Goal: Information Seeking & Learning: Find specific fact

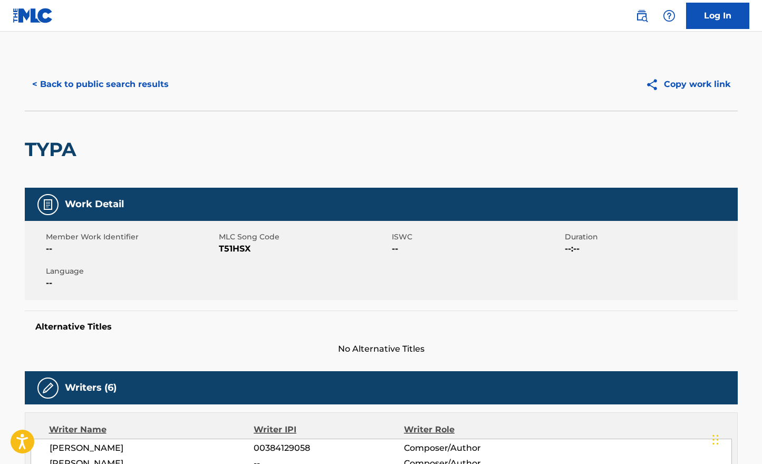
click at [103, 74] on button "< Back to public search results" at bounding box center [100, 84] width 151 height 26
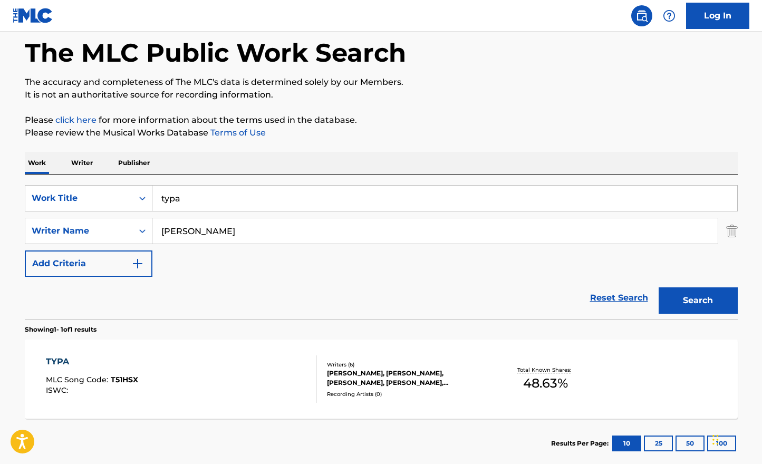
click at [737, 227] on img "Search Form" at bounding box center [732, 231] width 12 height 26
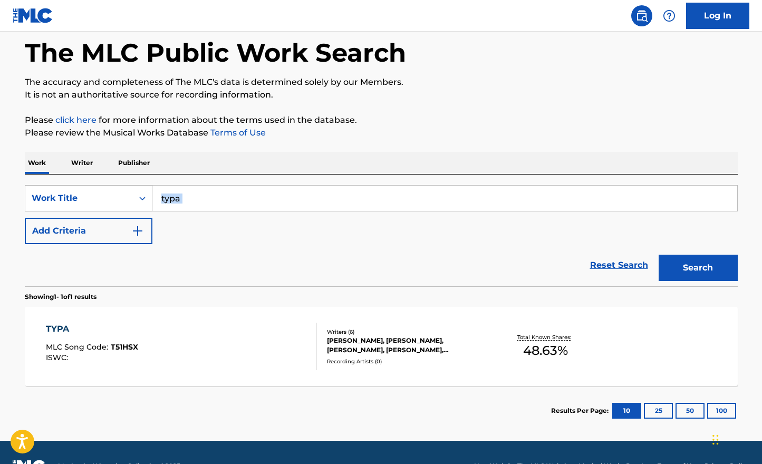
drag, startPoint x: 255, startPoint y: 218, endPoint x: 130, endPoint y: 197, distance: 126.8
click at [130, 197] on div "SearchWithCriteriaf04f5da5-acfe-4253-905c-2d54b813de69 Work Title typa Add Crit…" at bounding box center [381, 214] width 713 height 59
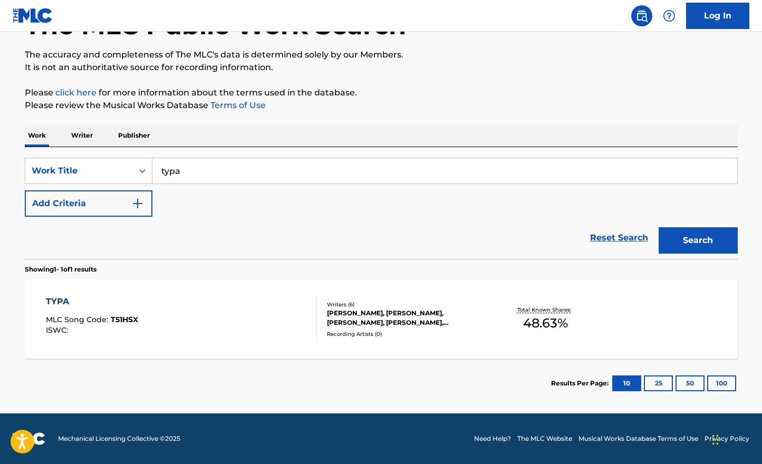
click at [195, 172] on input "typa" at bounding box center [444, 170] width 585 height 25
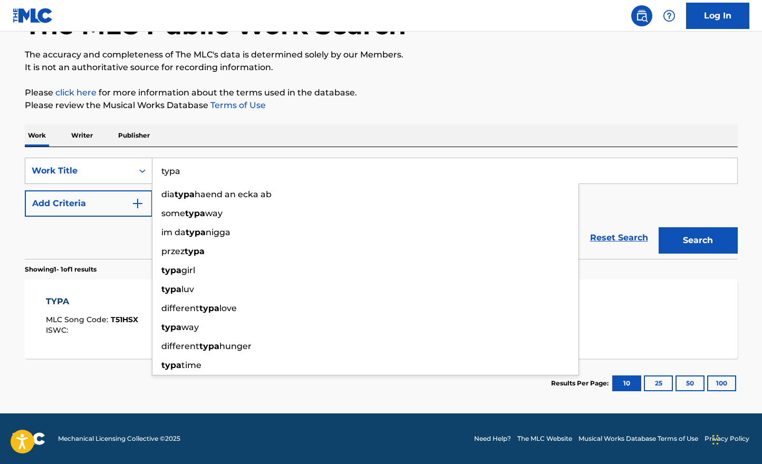
drag, startPoint x: 211, startPoint y: 172, endPoint x: 117, endPoint y: 172, distance: 94.4
click at [117, 172] on div "SearchWithCriteriaf04f5da5-acfe-4253-905c-2d54b813de69 Work Title typa dia typa…" at bounding box center [381, 171] width 713 height 26
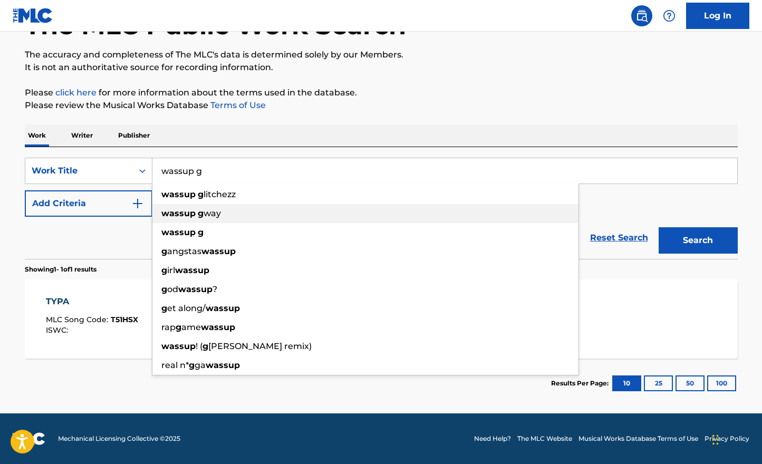
click at [198, 213] on strong "g" at bounding box center [201, 213] width 6 height 10
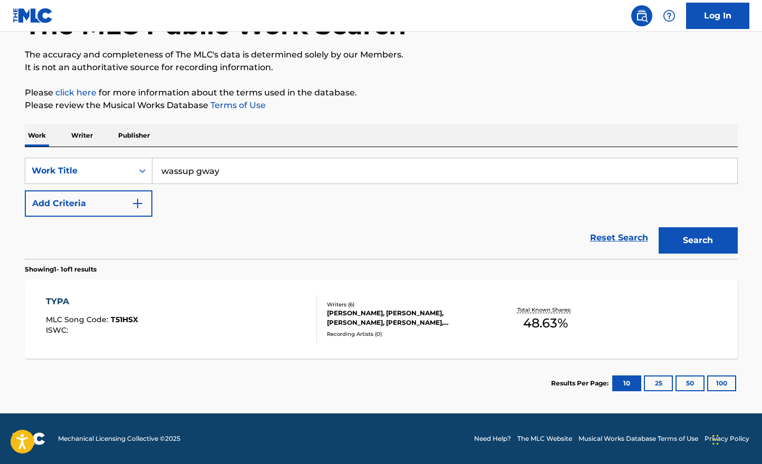
click at [689, 246] on button "Search" at bounding box center [698, 240] width 79 height 26
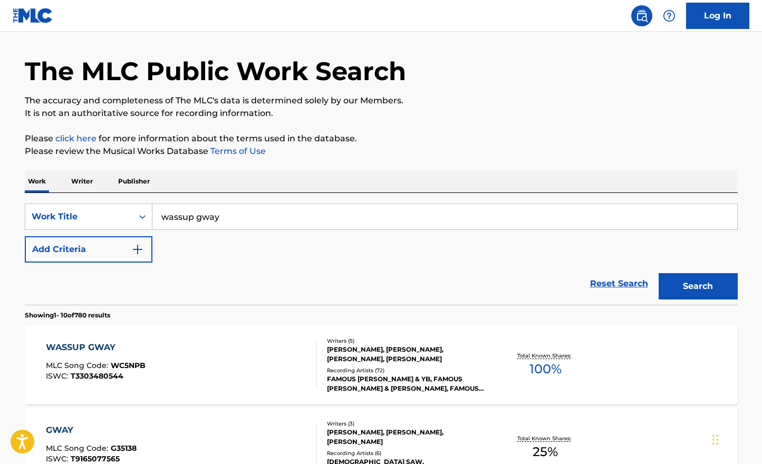
scroll to position [0, 0]
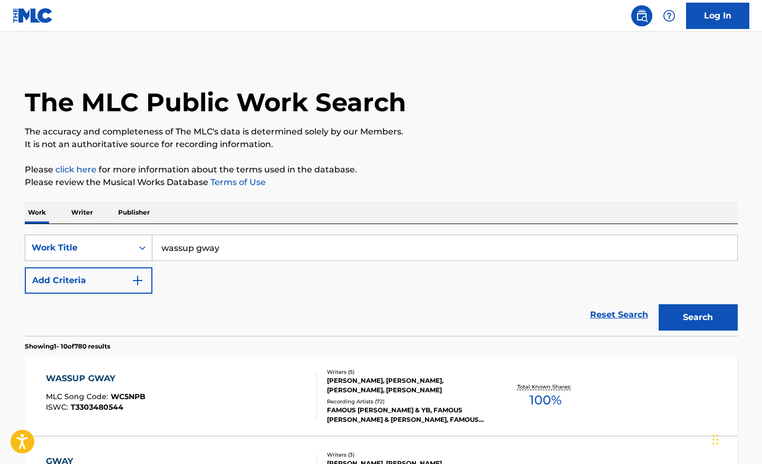
drag, startPoint x: 235, startPoint y: 246, endPoint x: 108, endPoint y: 245, distance: 127.1
click at [113, 246] on div "SearchWithCriteriaf04f5da5-acfe-4253-905c-2d54b813de69 Work Title wassup gway" at bounding box center [381, 248] width 713 height 26
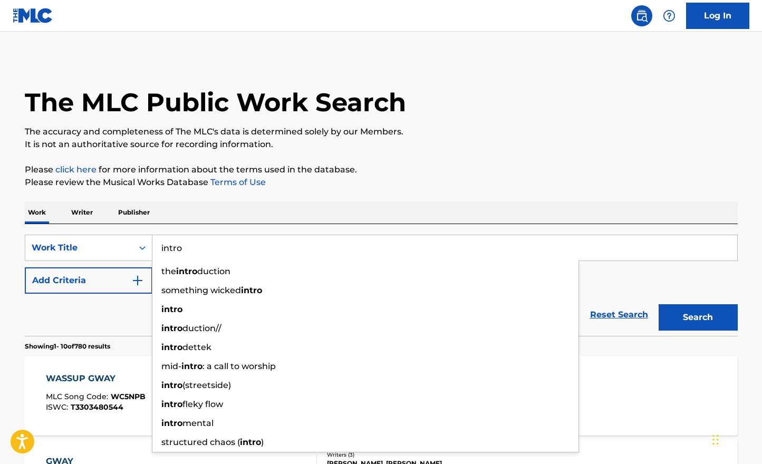
type input "intro"
click at [78, 294] on div "Reset Search Search" at bounding box center [381, 315] width 713 height 42
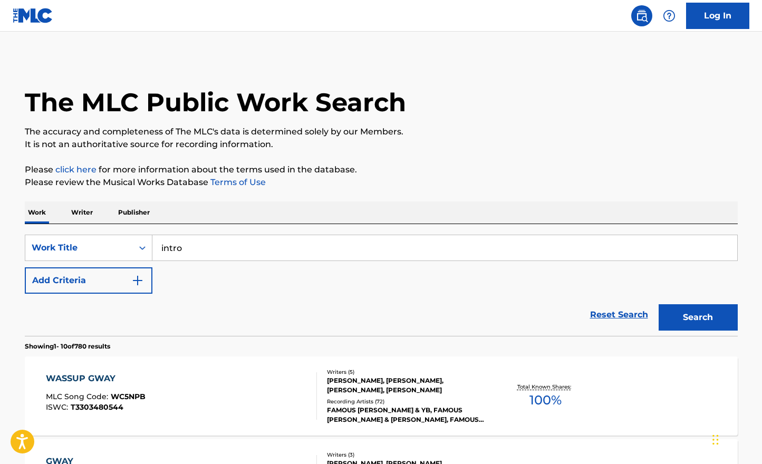
click at [134, 275] on img "Search Form" at bounding box center [137, 280] width 13 height 13
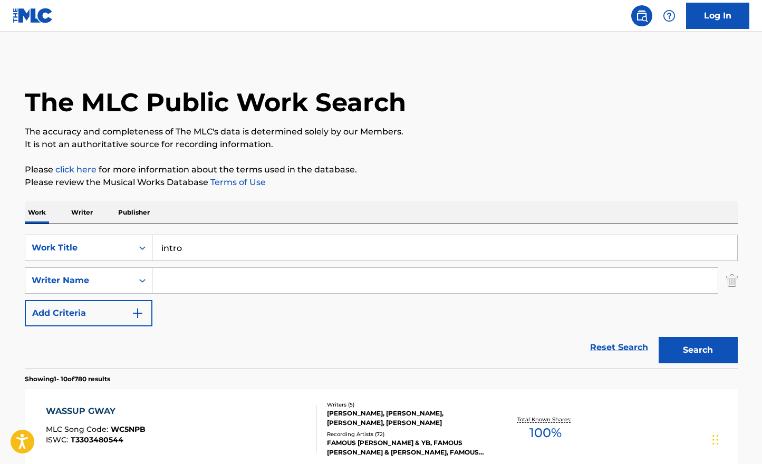
click at [180, 275] on input "Search Form" at bounding box center [434, 280] width 565 height 25
type input "v"
paste input "[URL][DOMAIN_NAME]"
type input "[URL][DOMAIN_NAME]"
drag, startPoint x: 360, startPoint y: 286, endPoint x: 134, endPoint y: 286, distance: 226.3
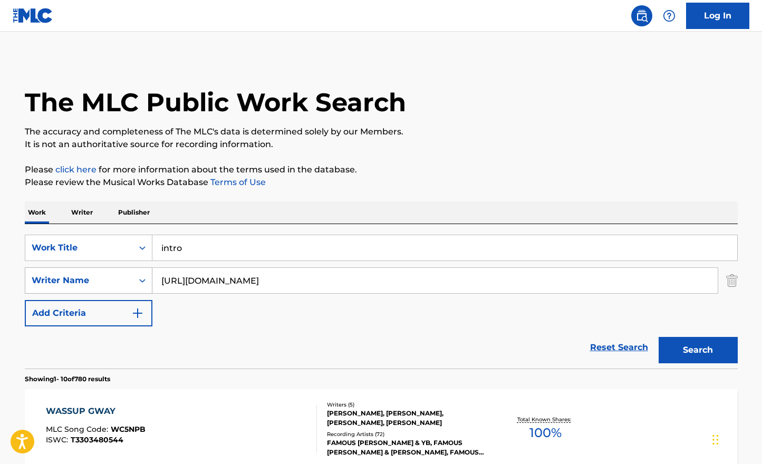
click at [134, 285] on div "SearchWithCriteriadcdad2bd-6267-4b4b-b439-56c40805be08 Writer Name [URL][DOMAIN…" at bounding box center [381, 280] width 713 height 26
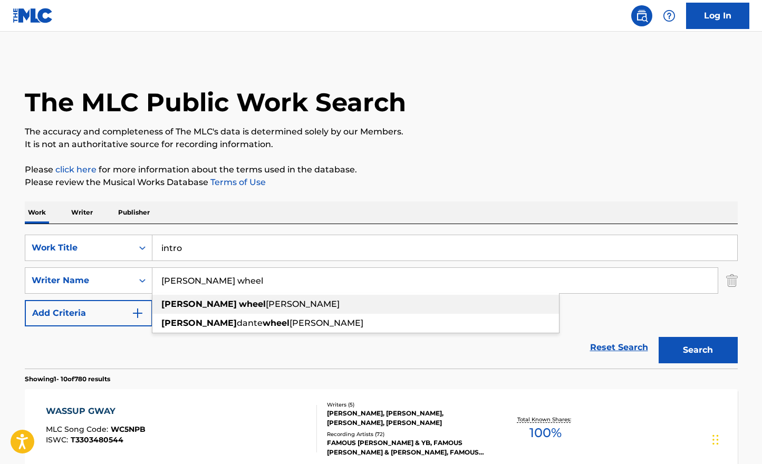
click at [310, 299] on div "[PERSON_NAME] [PERSON_NAME]" at bounding box center [355, 304] width 407 height 19
type input "[PERSON_NAME]"
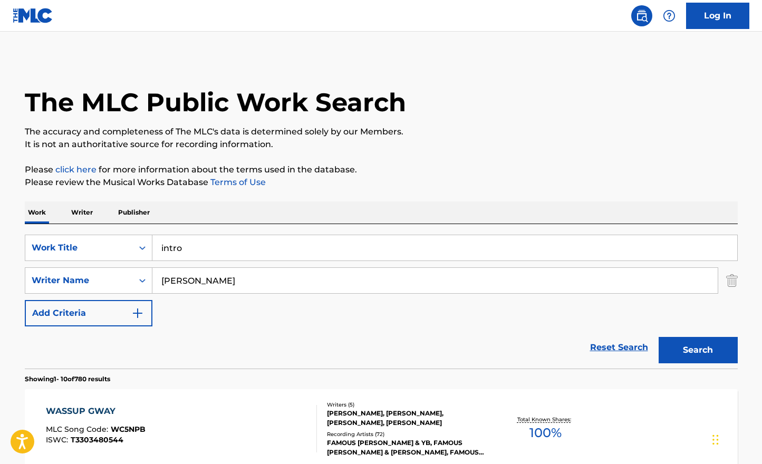
click at [693, 354] on button "Search" at bounding box center [698, 350] width 79 height 26
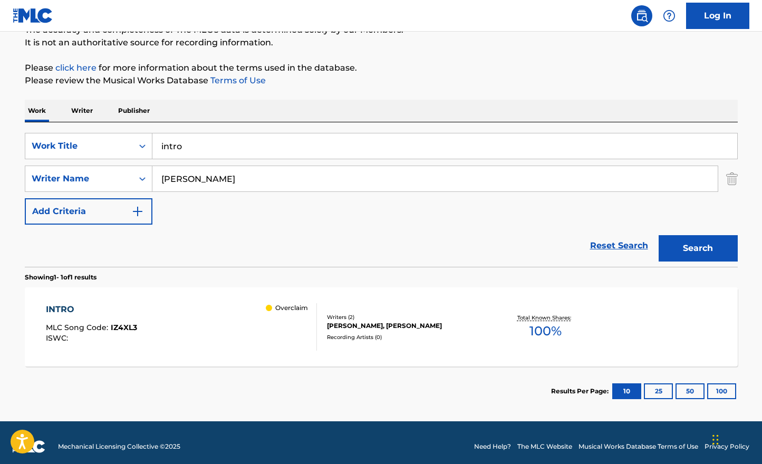
scroll to position [102, 0]
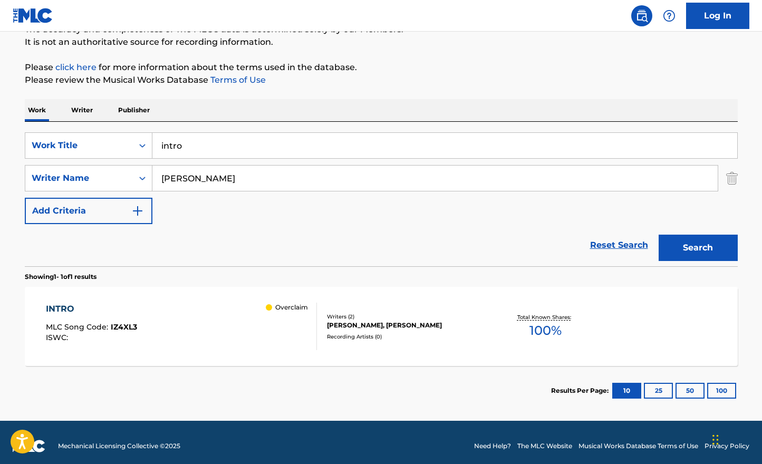
click at [380, 305] on div "INTRO MLC Song Code : IZ4XL3 ISWC : Overclaim Writers ( 2 ) [PERSON_NAME], [PER…" at bounding box center [381, 326] width 713 height 79
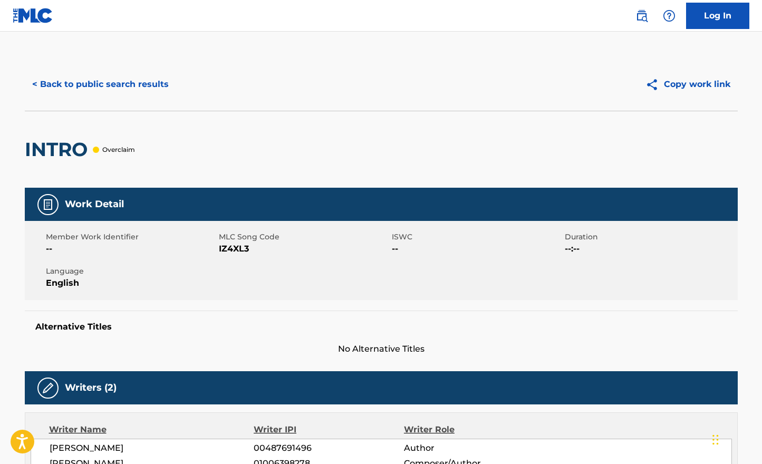
click at [72, 75] on button "< Back to public search results" at bounding box center [100, 84] width 151 height 26
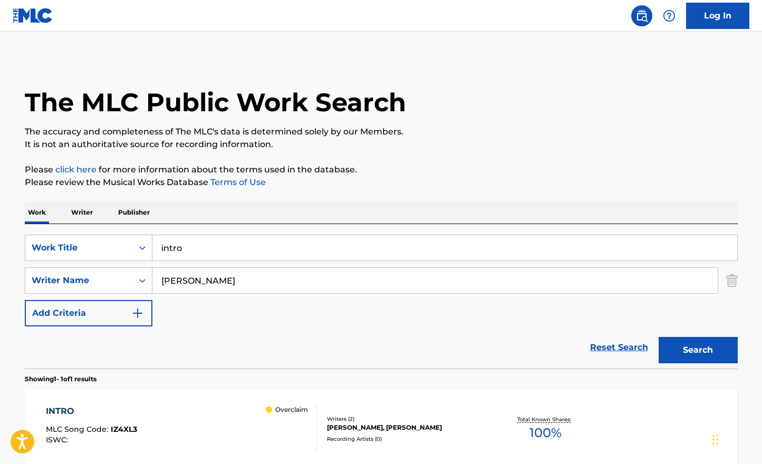
scroll to position [50, 0]
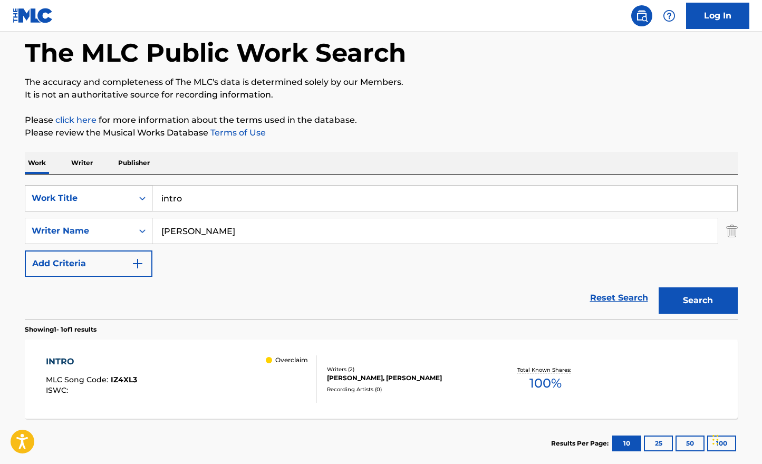
drag, startPoint x: 206, startPoint y: 201, endPoint x: 92, endPoint y: 199, distance: 114.5
click at [97, 199] on div "SearchWithCriteriaf04f5da5-acfe-4253-905c-2d54b813de69 Work Title intro" at bounding box center [381, 198] width 713 height 26
type input "my evil thoughts"
click at [335, 182] on div "SearchWithCriteriaf04f5da5-acfe-4253-905c-2d54b813de69 Work Title my evil thoug…" at bounding box center [381, 247] width 713 height 145
click at [684, 309] on button "Search" at bounding box center [698, 300] width 79 height 26
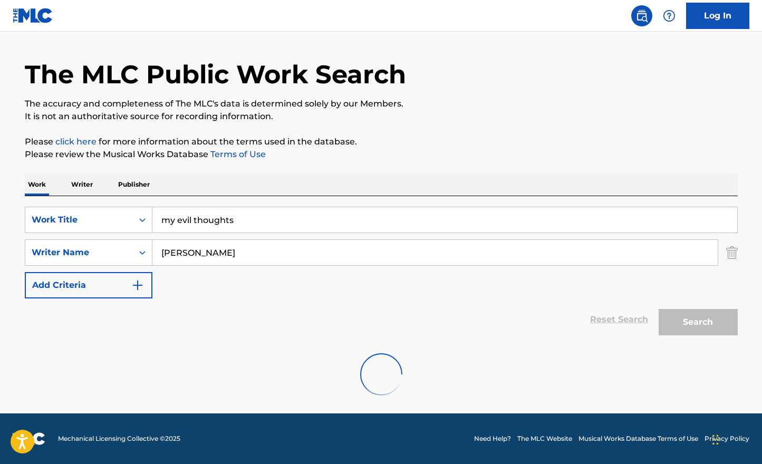
scroll to position [0, 0]
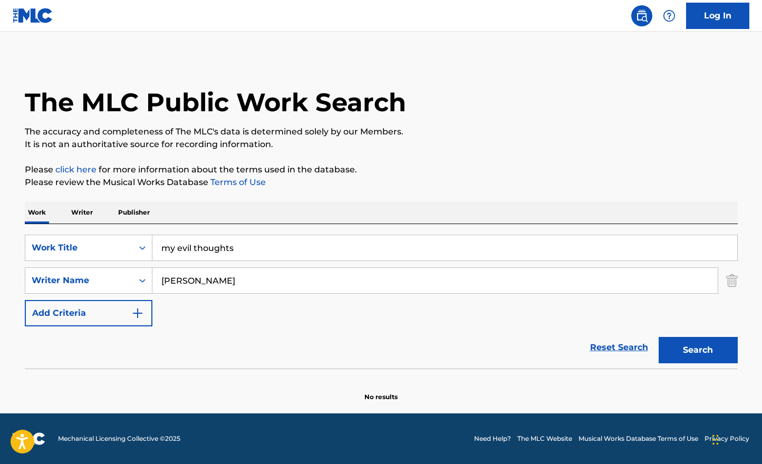
click at [700, 352] on button "Search" at bounding box center [698, 350] width 79 height 26
drag, startPoint x: 242, startPoint y: 245, endPoint x: 216, endPoint y: 245, distance: 25.3
click at [216, 245] on input "my evil thoughts" at bounding box center [444, 247] width 585 height 25
click at [93, 211] on p "Writer" at bounding box center [82, 212] width 28 height 22
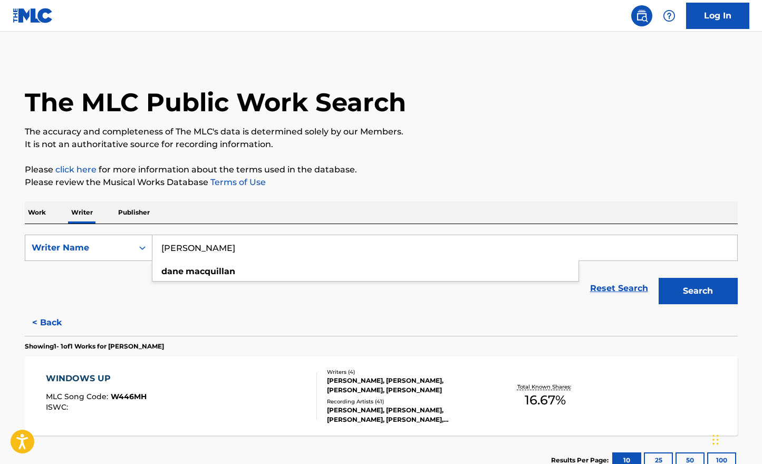
drag, startPoint x: 269, startPoint y: 250, endPoint x: 93, endPoint y: 249, distance: 176.7
click at [97, 249] on div "SearchWithCriteriacd99b485-689b-42de-893d-040d3f5b7244 Writer Name [PERSON_NAME…" at bounding box center [381, 248] width 713 height 26
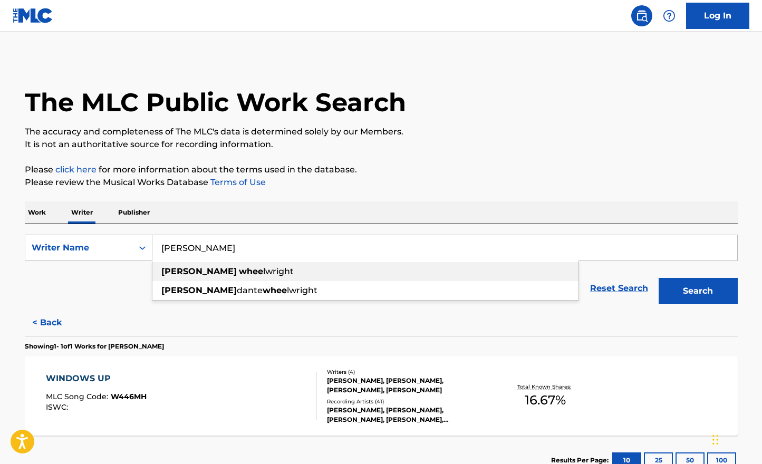
click at [170, 273] on strong "[PERSON_NAME]" at bounding box center [198, 271] width 75 height 10
type input "[PERSON_NAME]"
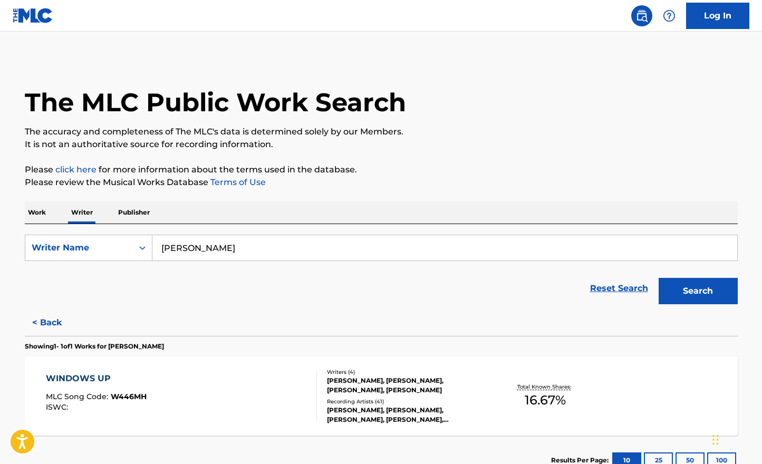
click at [708, 306] on div "Search" at bounding box center [695, 288] width 84 height 42
click at [694, 291] on button "Search" at bounding box center [698, 291] width 79 height 26
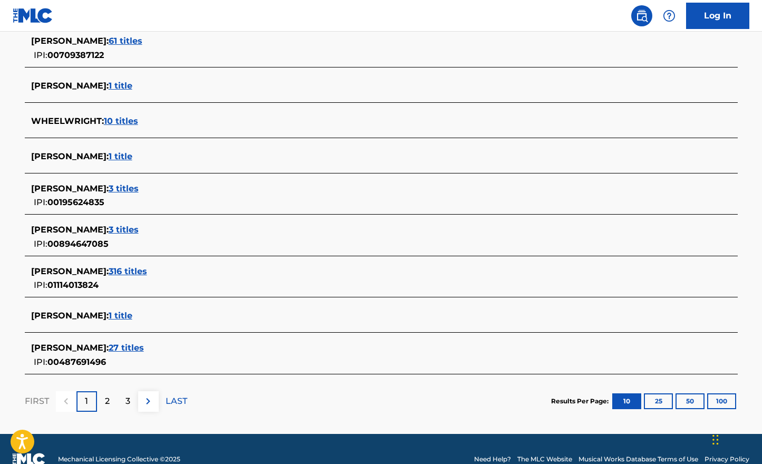
scroll to position [343, 0]
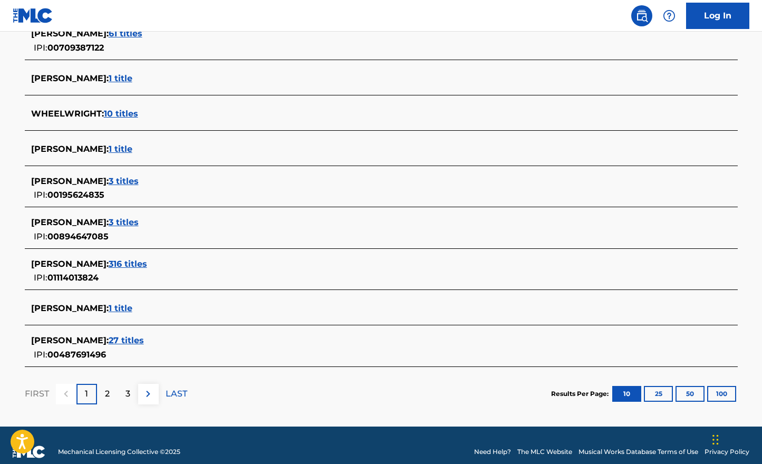
click at [144, 342] on span "27 titles" at bounding box center [126, 340] width 35 height 10
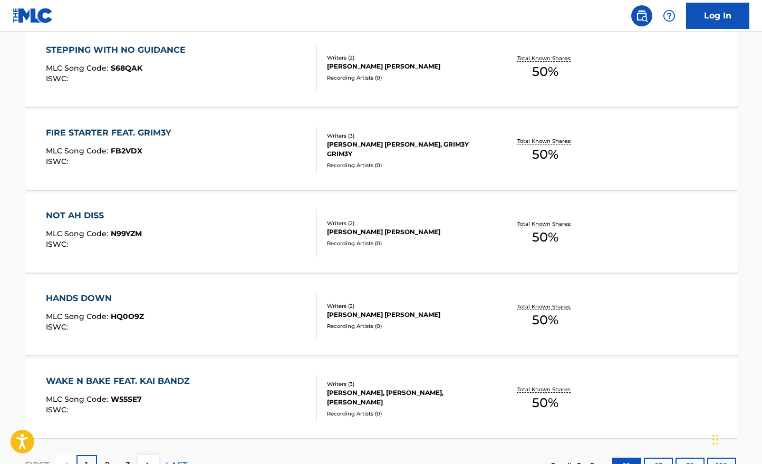
scroll to position [744, 0]
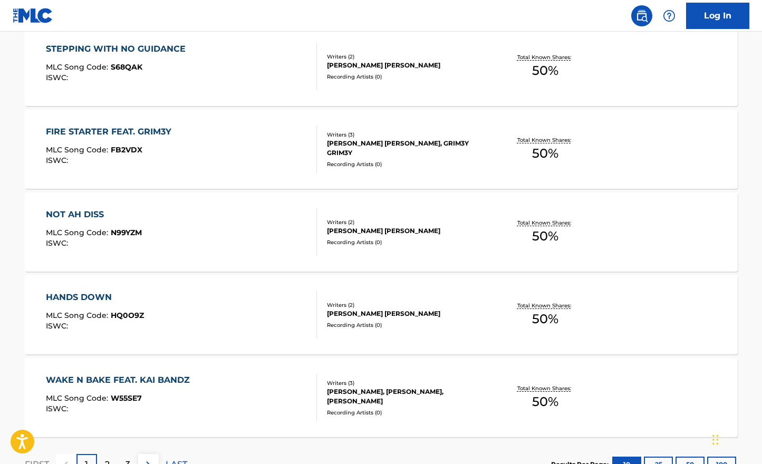
click at [383, 219] on div "Writers ( 2 )" at bounding box center [406, 222] width 159 height 8
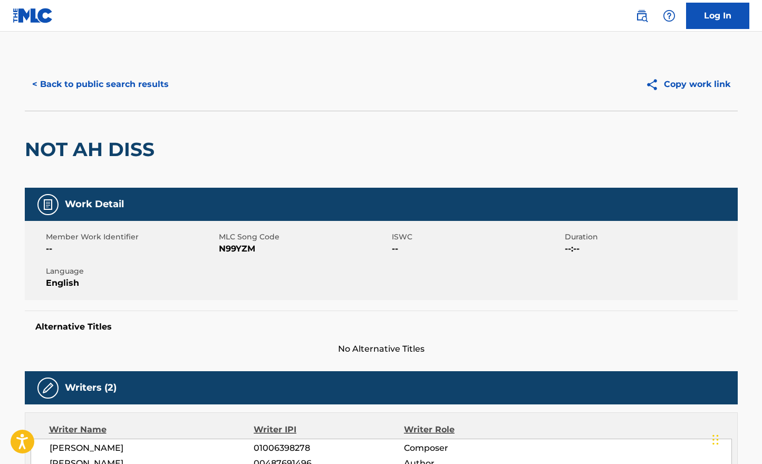
click at [66, 71] on div "< Back to public search results Copy work link" at bounding box center [381, 84] width 713 height 53
click at [89, 84] on button "< Back to public search results" at bounding box center [100, 84] width 151 height 26
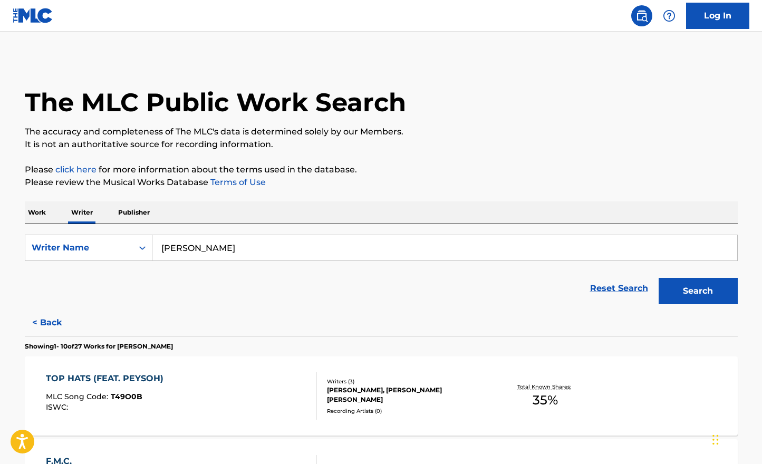
click at [63, 204] on div "Work Writer Publisher" at bounding box center [381, 212] width 713 height 22
click at [55, 206] on div "Work Writer Publisher" at bounding box center [381, 212] width 713 height 22
click at [44, 209] on p "Work" at bounding box center [37, 212] width 24 height 22
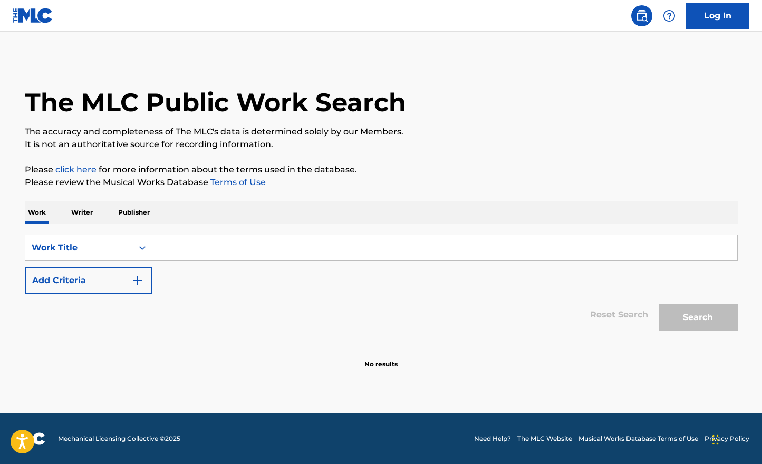
click at [226, 251] on input "Search Form" at bounding box center [444, 247] width 585 height 25
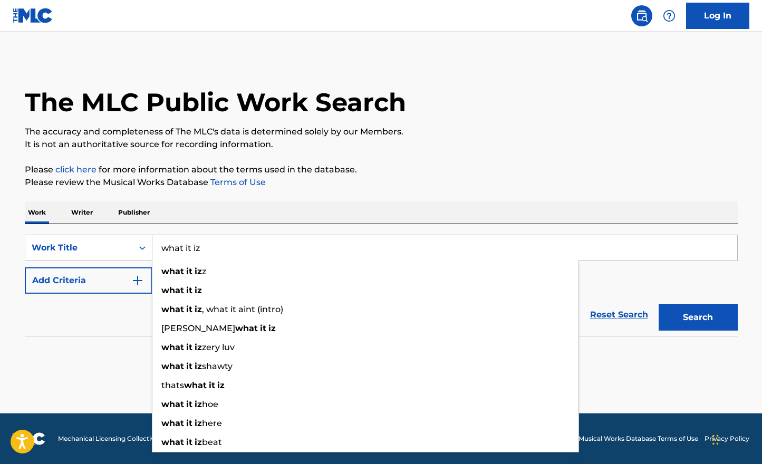
type input "what it iz"
click at [325, 221] on div "Work Writer Publisher" at bounding box center [381, 212] width 713 height 22
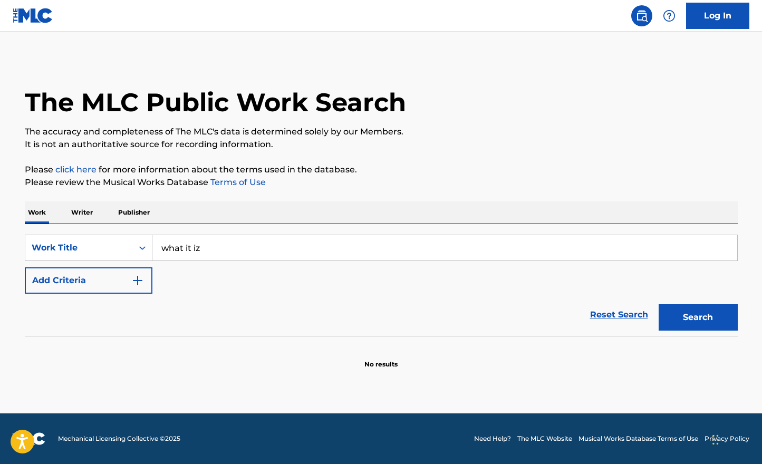
click at [696, 301] on div "Search" at bounding box center [695, 315] width 84 height 42
click at [696, 321] on button "Search" at bounding box center [698, 317] width 79 height 26
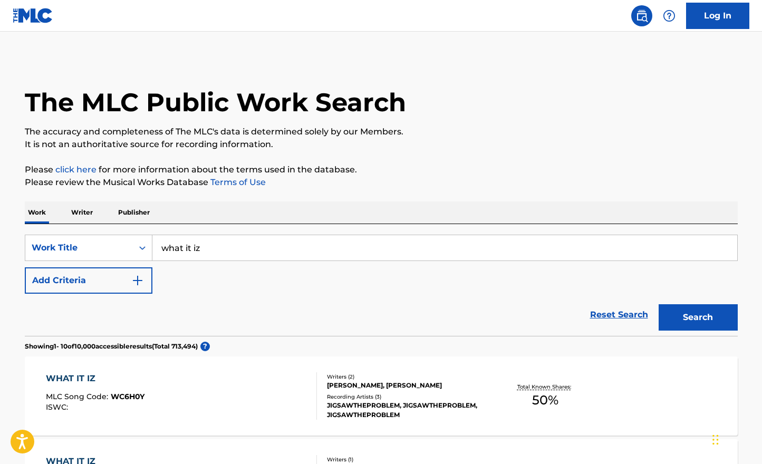
click at [113, 282] on button "Add Criteria" at bounding box center [89, 280] width 128 height 26
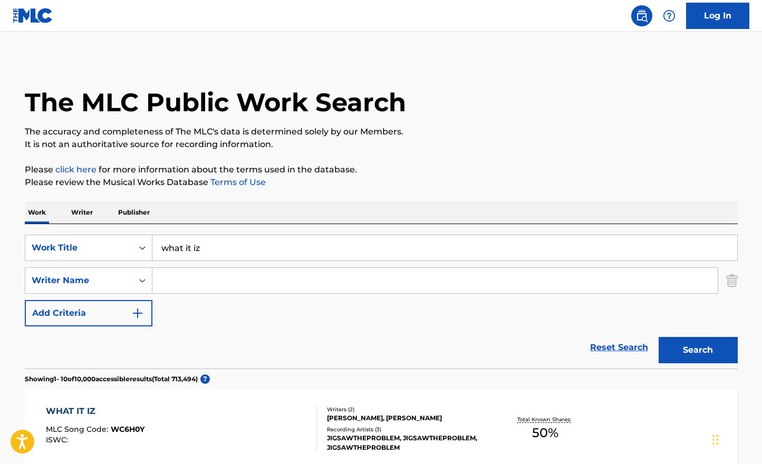
click at [190, 282] on input "Search Form" at bounding box center [434, 280] width 565 height 25
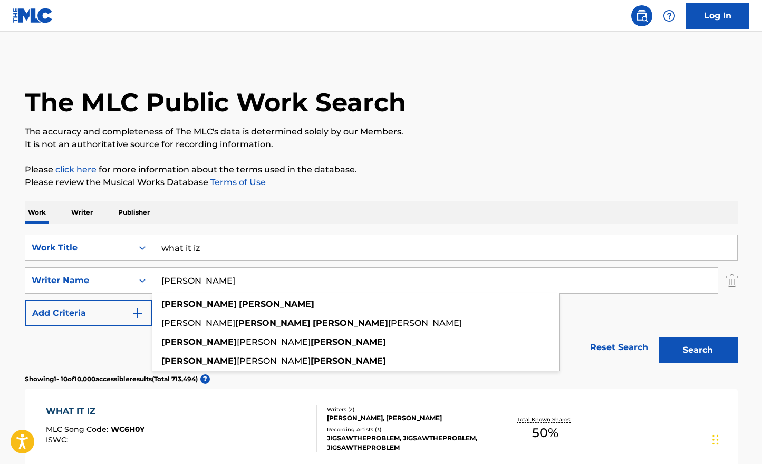
type input "[PERSON_NAME]"
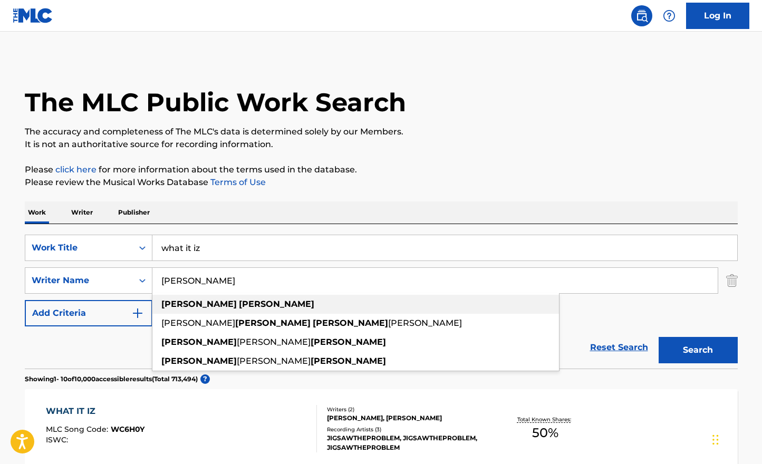
click at [383, 303] on div "[PERSON_NAME]" at bounding box center [355, 304] width 407 height 19
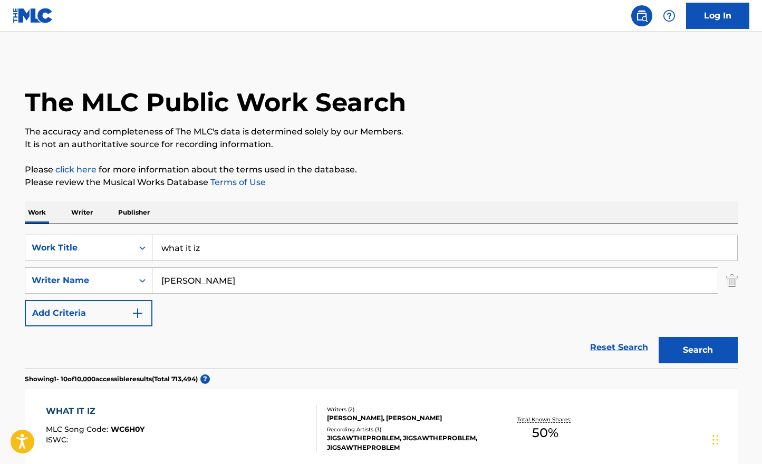
click at [694, 347] on button "Search" at bounding box center [698, 350] width 79 height 26
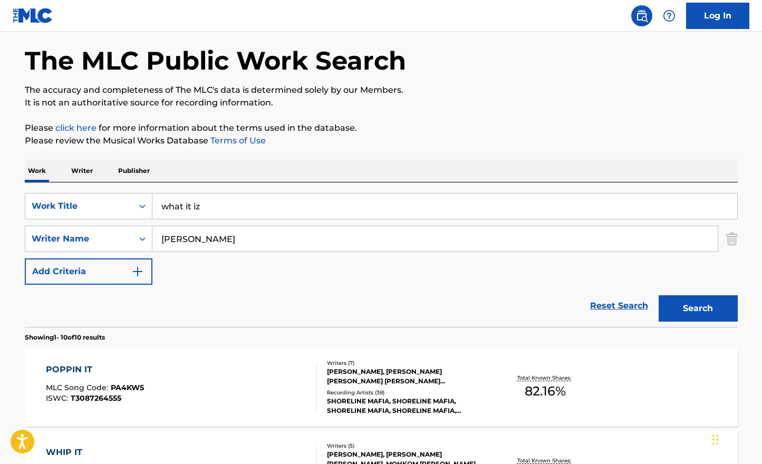
scroll to position [44, 0]
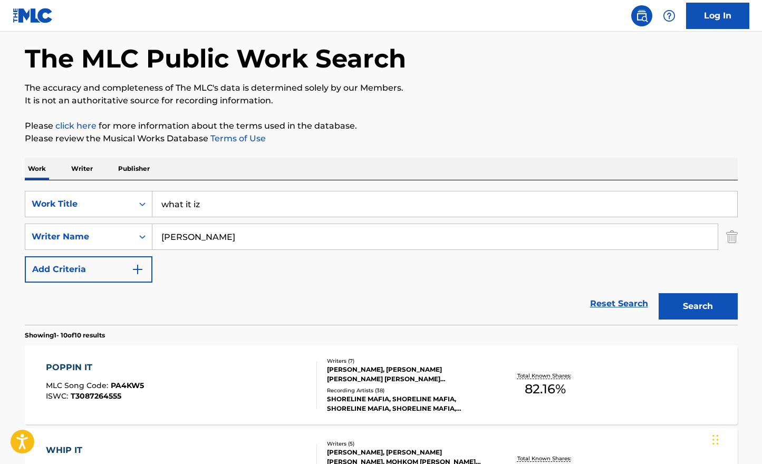
click at [378, 370] on div "[PERSON_NAME], [PERSON_NAME] [PERSON_NAME] [PERSON_NAME] [PERSON_NAME], [PERSON…" at bounding box center [406, 374] width 159 height 19
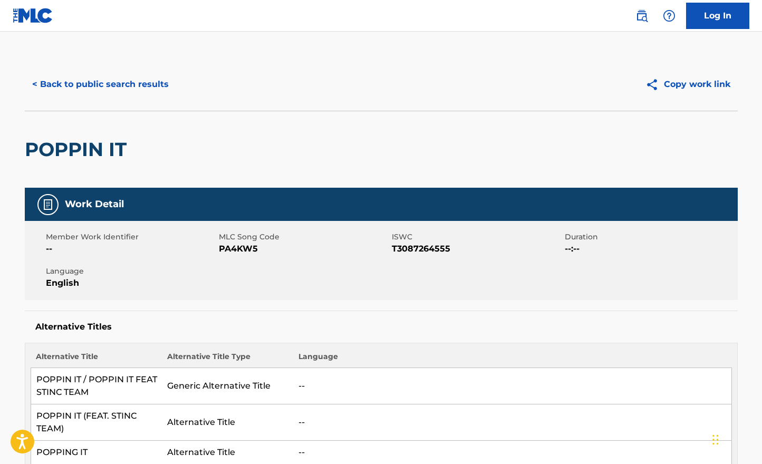
click at [79, 85] on button "< Back to public search results" at bounding box center [100, 84] width 151 height 26
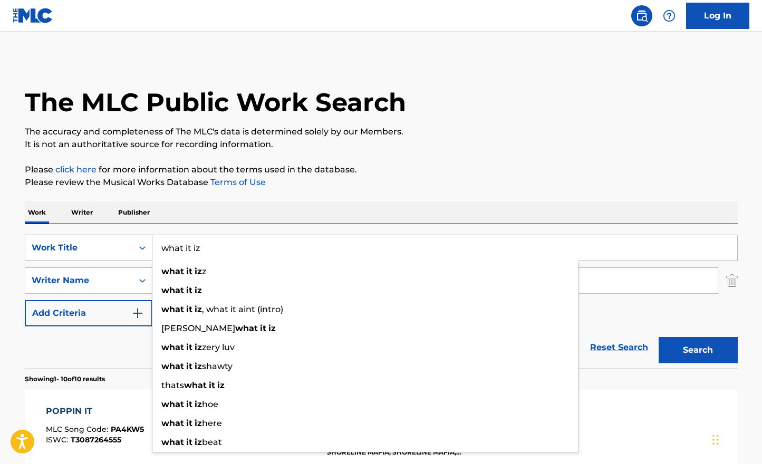
drag, startPoint x: 222, startPoint y: 237, endPoint x: 150, endPoint y: 237, distance: 71.7
click at [150, 237] on div "SearchWithCriteriaf04f5da5-acfe-4253-905c-2d54b813de69 Work Title what it iz wh…" at bounding box center [381, 248] width 713 height 26
drag, startPoint x: 229, startPoint y: 245, endPoint x: 121, endPoint y: 245, distance: 108.6
click at [122, 245] on div "SearchWithCriteriaf04f5da5-acfe-4253-905c-2d54b813de69 Work Title what it iz wh…" at bounding box center [381, 248] width 713 height 26
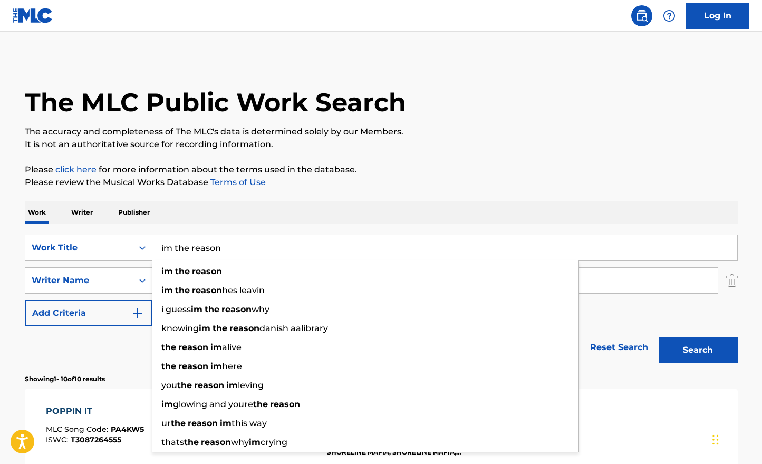
type input "im the reason"
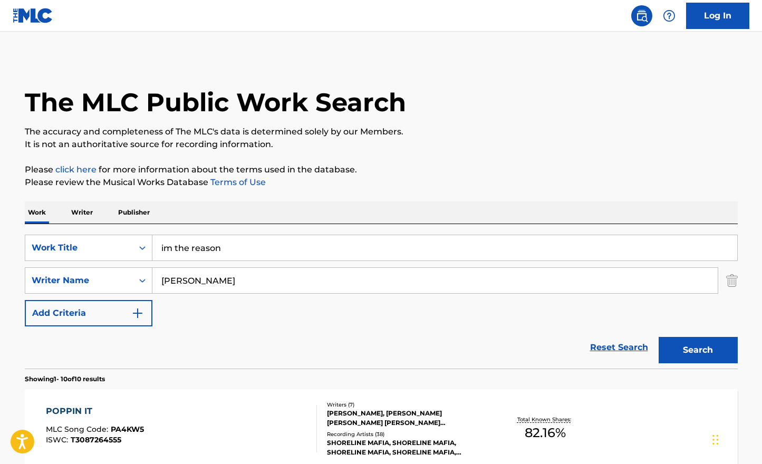
click at [251, 213] on div "Work Writer Publisher" at bounding box center [381, 212] width 713 height 22
click at [730, 279] on img "Search Form" at bounding box center [732, 280] width 12 height 26
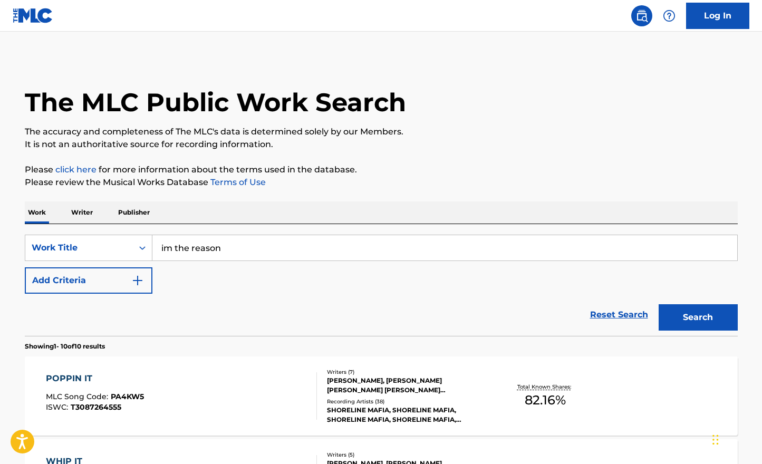
click at [705, 314] on button "Search" at bounding box center [698, 317] width 79 height 26
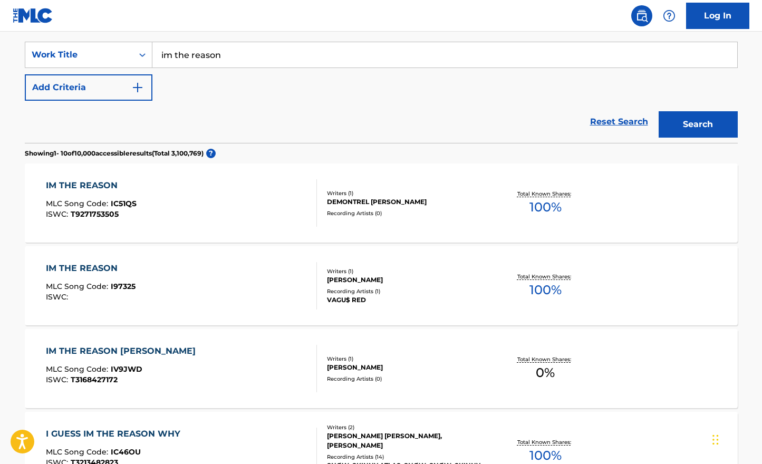
scroll to position [181, 0]
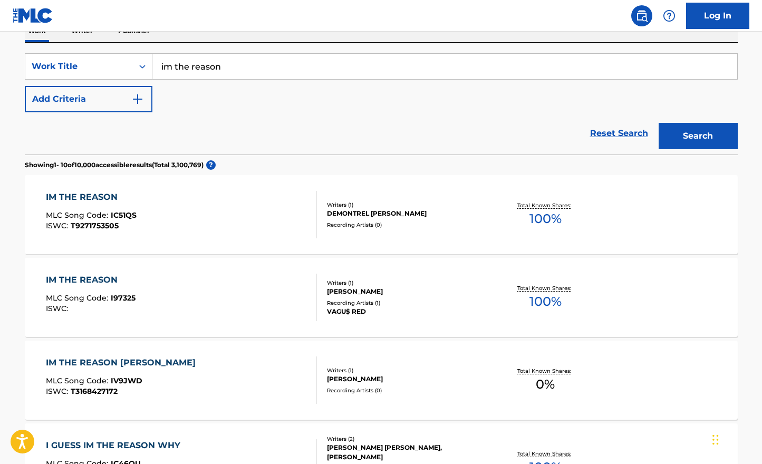
click at [85, 99] on button "Add Criteria" at bounding box center [89, 99] width 128 height 26
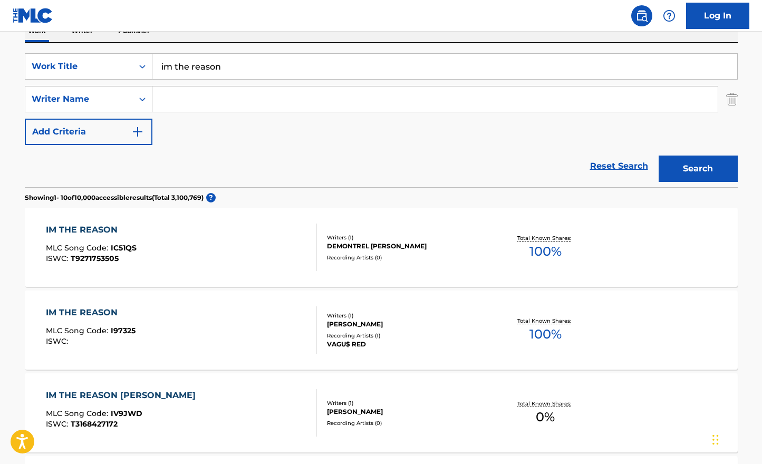
click at [188, 99] on input "Search Form" at bounding box center [434, 98] width 565 height 25
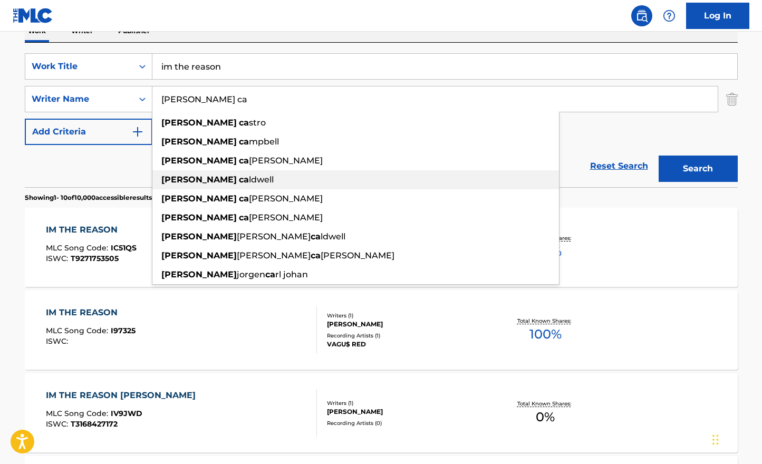
click at [233, 180] on div "[PERSON_NAME] ca ldwell" at bounding box center [355, 179] width 407 height 19
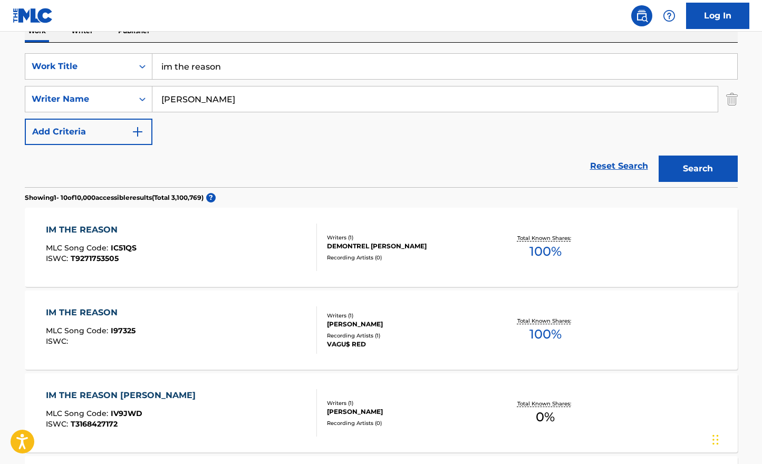
click at [699, 177] on button "Search" at bounding box center [698, 169] width 79 height 26
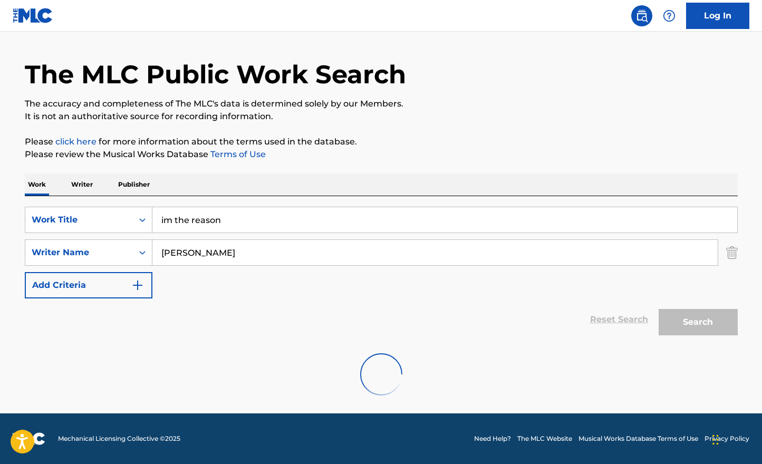
scroll to position [0, 0]
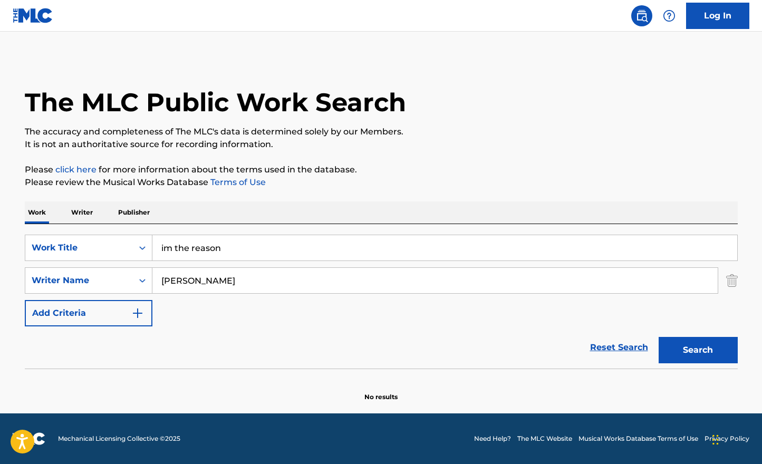
click at [175, 281] on input "[PERSON_NAME]" at bounding box center [434, 280] width 565 height 25
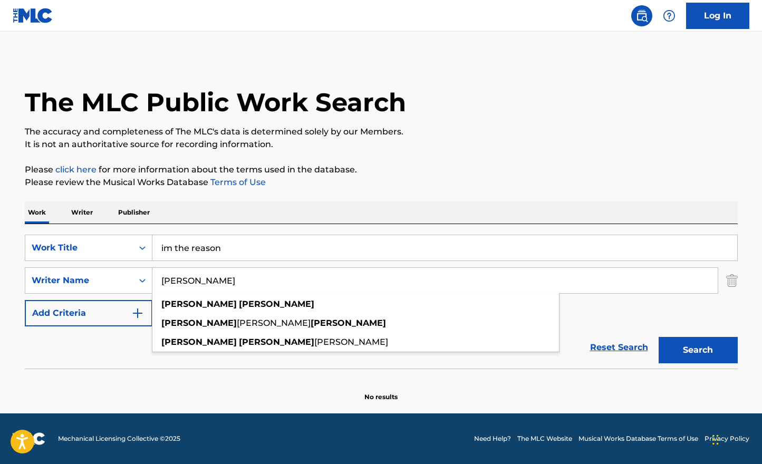
type input "[PERSON_NAME]"
click at [683, 349] on button "Search" at bounding box center [698, 350] width 79 height 26
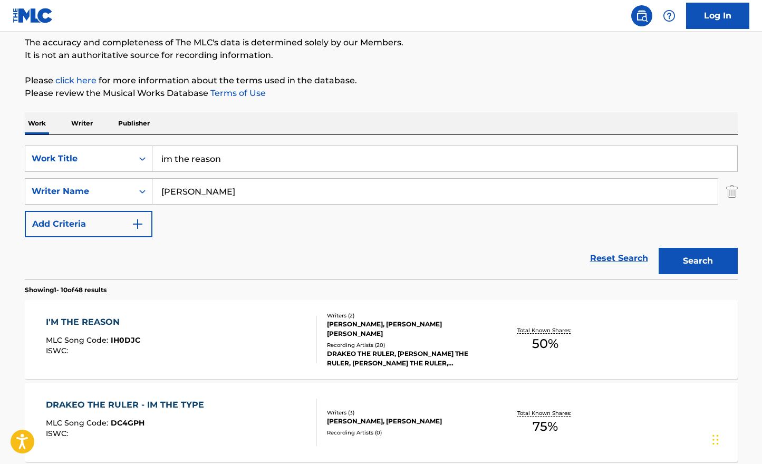
scroll to position [93, 0]
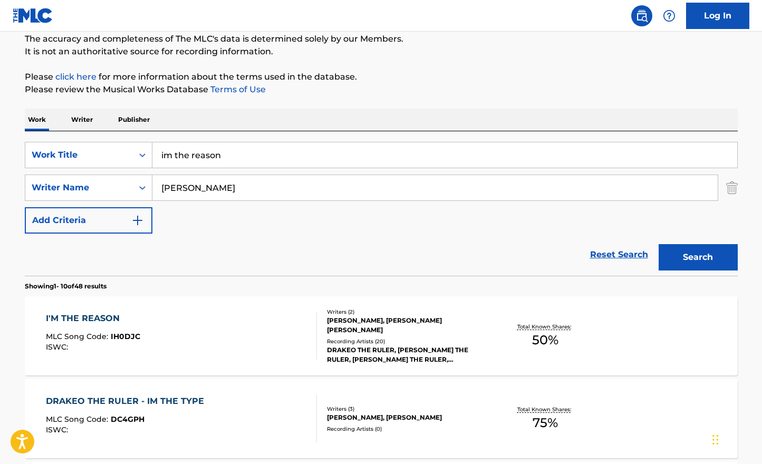
click at [366, 324] on div "[PERSON_NAME], [PERSON_NAME] [PERSON_NAME]" at bounding box center [406, 325] width 159 height 19
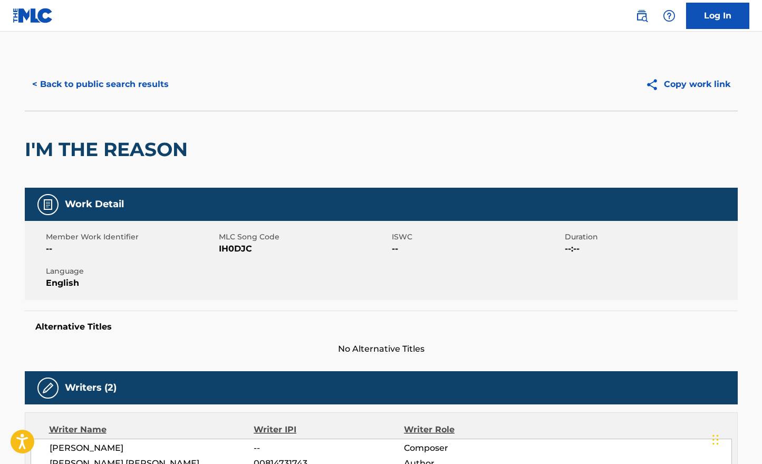
click at [68, 88] on button "< Back to public search results" at bounding box center [100, 84] width 151 height 26
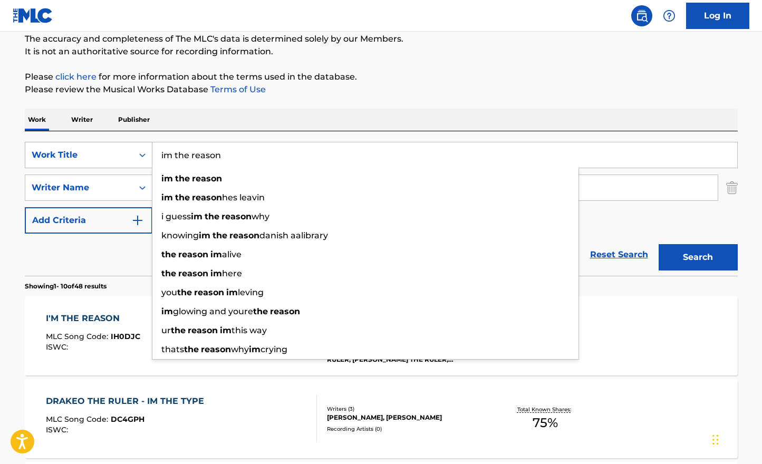
drag, startPoint x: 230, startPoint y: 154, endPoint x: 108, endPoint y: 153, distance: 122.9
click at [109, 153] on div "SearchWithCriteriaf04f5da5-acfe-4253-905c-2d54b813de69 Work Title im the reason…" at bounding box center [381, 155] width 713 height 26
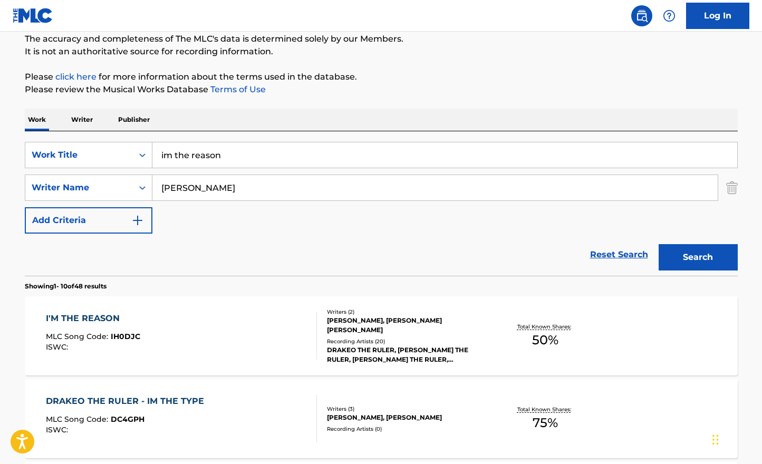
click at [315, 121] on div "Work Writer Publisher" at bounding box center [381, 120] width 713 height 22
click at [730, 191] on img "Search Form" at bounding box center [732, 188] width 12 height 26
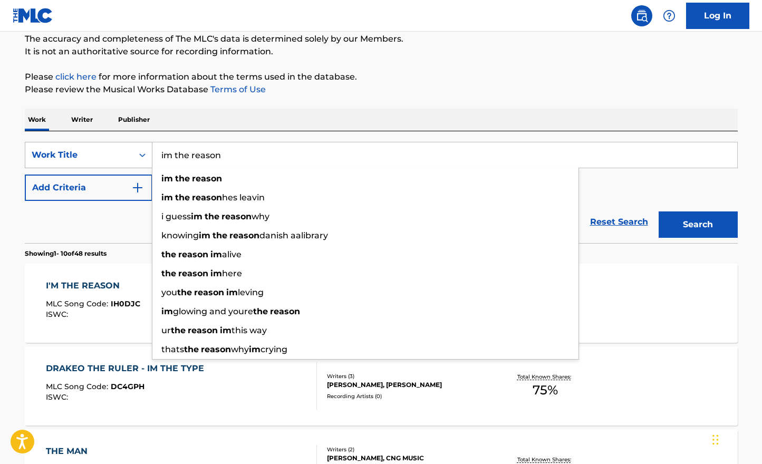
drag, startPoint x: 232, startPoint y: 153, endPoint x: 115, endPoint y: 152, distance: 116.6
click at [115, 152] on div "SearchWithCriteriaf04f5da5-acfe-4253-905c-2d54b813de69 Work Title im the reason…" at bounding box center [381, 155] width 713 height 26
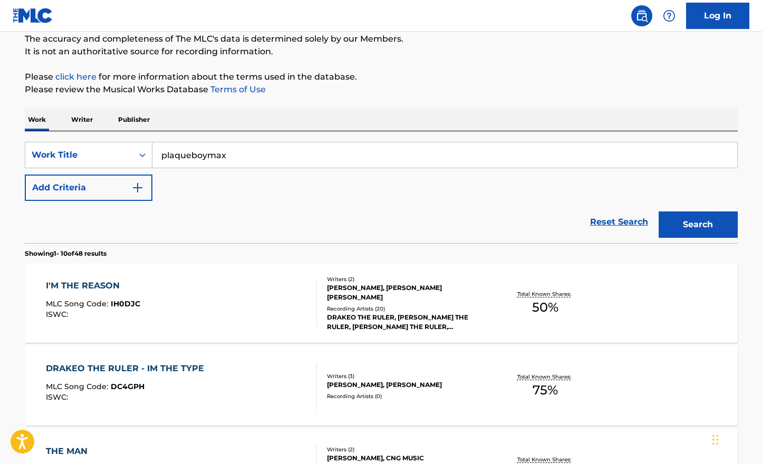
click at [297, 129] on div "Work Writer Publisher" at bounding box center [381, 120] width 713 height 22
click at [693, 228] on button "Search" at bounding box center [698, 224] width 79 height 26
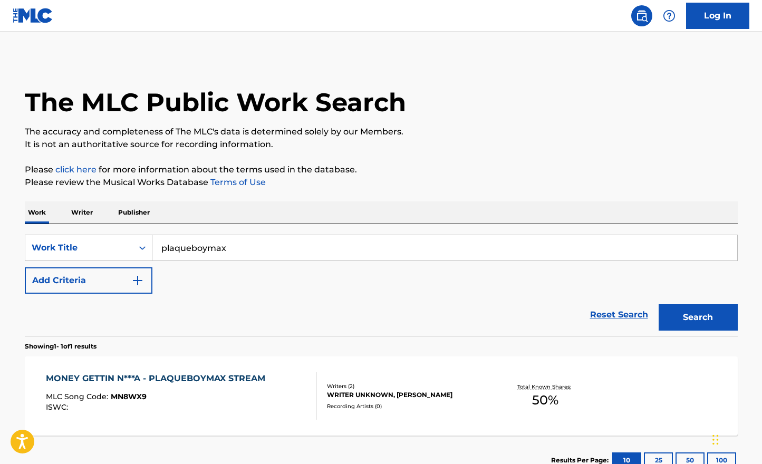
scroll to position [77, 0]
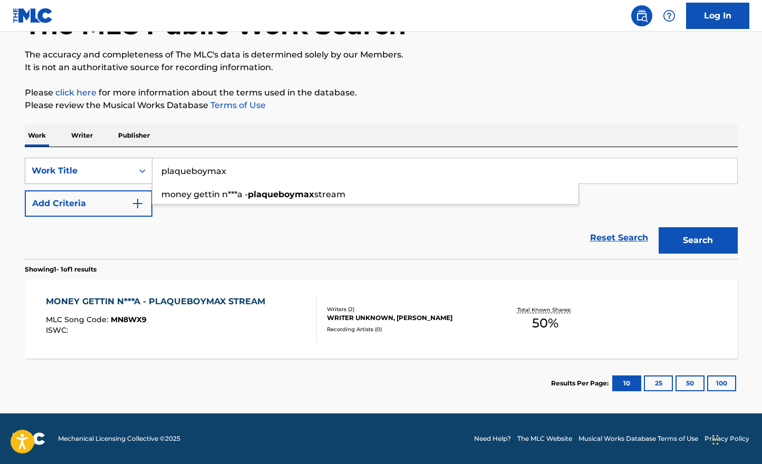
drag, startPoint x: 237, startPoint y: 178, endPoint x: 132, endPoint y: 170, distance: 104.7
click at [135, 170] on div "SearchWithCriteriaf04f5da5-acfe-4253-905c-2d54b813de69 Work Title plaqueboymax …" at bounding box center [381, 171] width 713 height 26
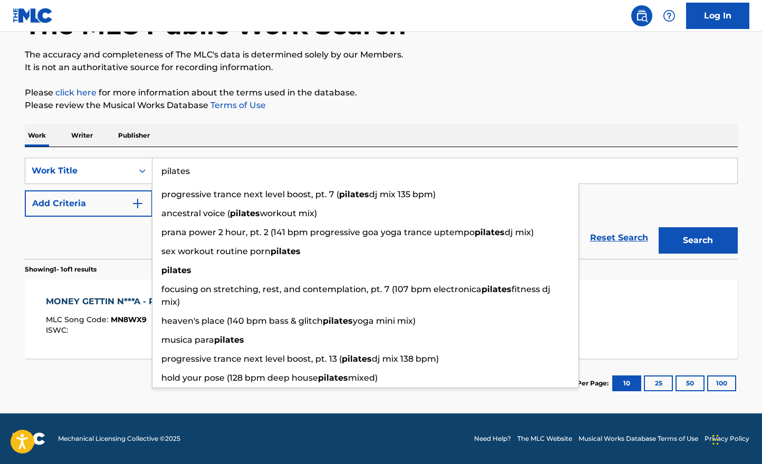
type input "pilates"
click at [374, 132] on div "Work Writer Publisher" at bounding box center [381, 135] width 713 height 22
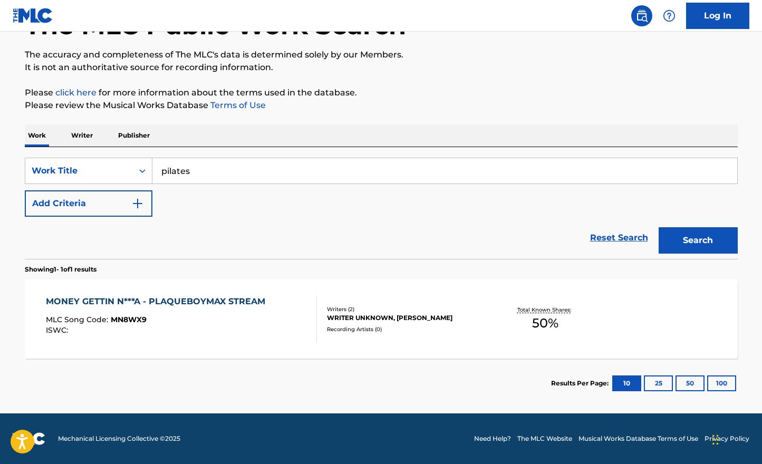
click at [729, 247] on button "Search" at bounding box center [698, 240] width 79 height 26
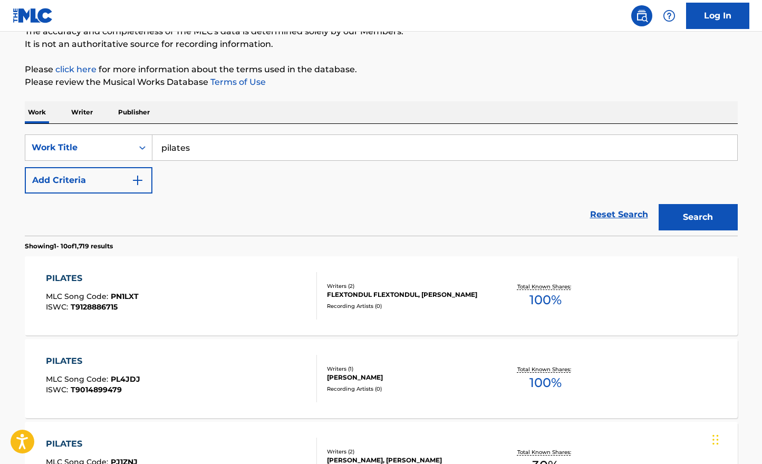
scroll to position [0, 0]
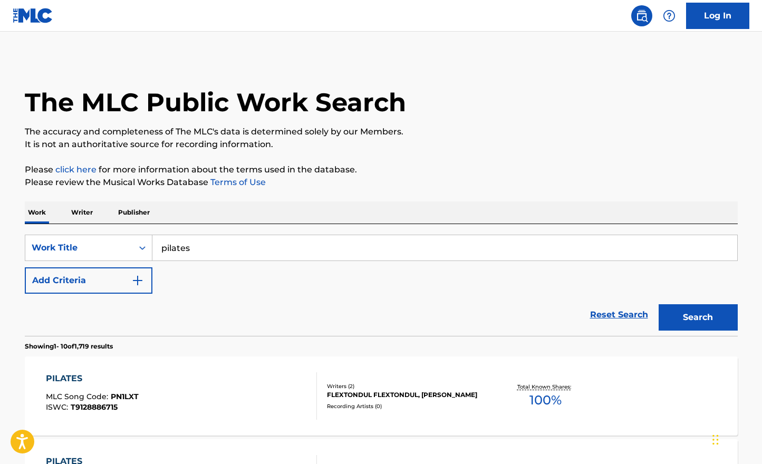
click at [95, 282] on button "Add Criteria" at bounding box center [89, 280] width 128 height 26
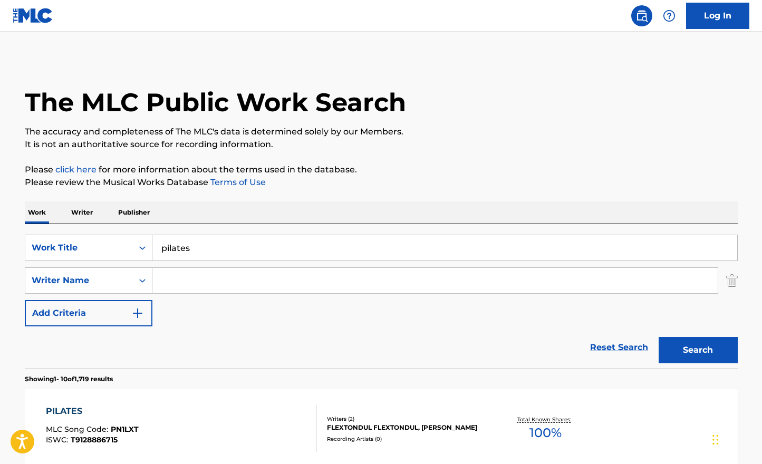
click at [176, 279] on input "Search Form" at bounding box center [434, 280] width 565 height 25
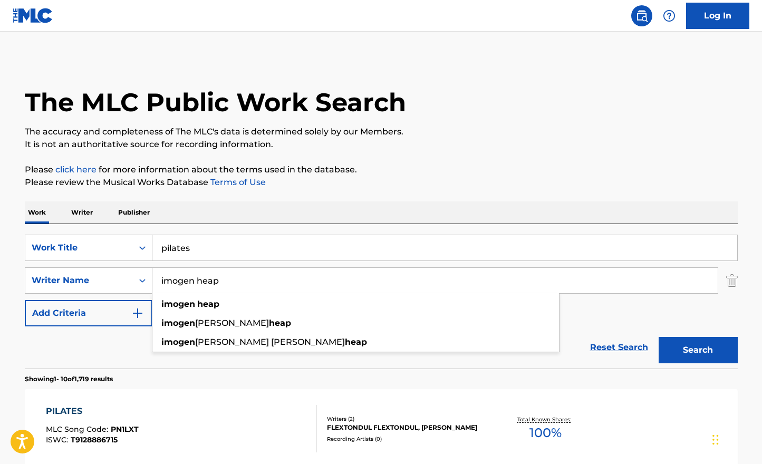
type input "imogen heap"
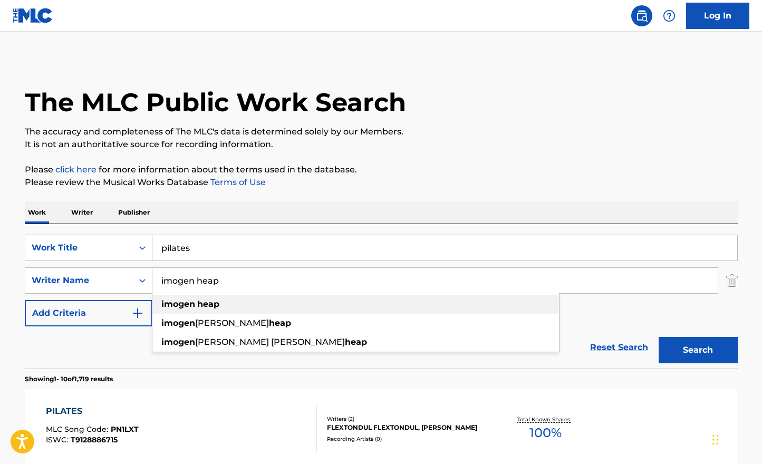
click at [245, 309] on div "imogen heap" at bounding box center [355, 304] width 407 height 19
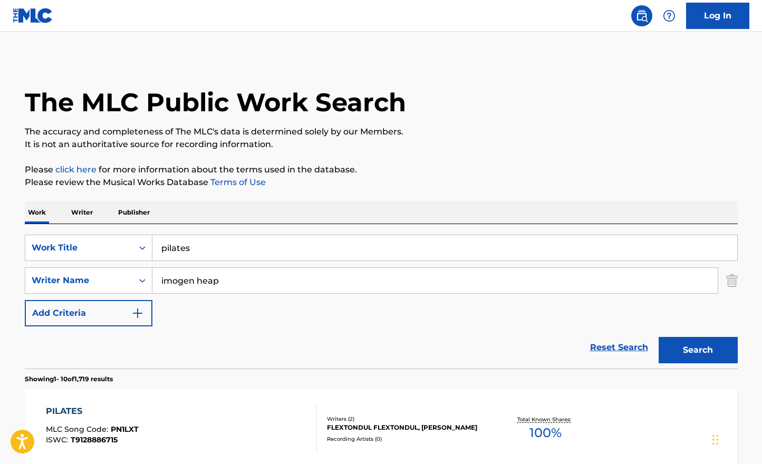
click at [675, 348] on button "Search" at bounding box center [698, 350] width 79 height 26
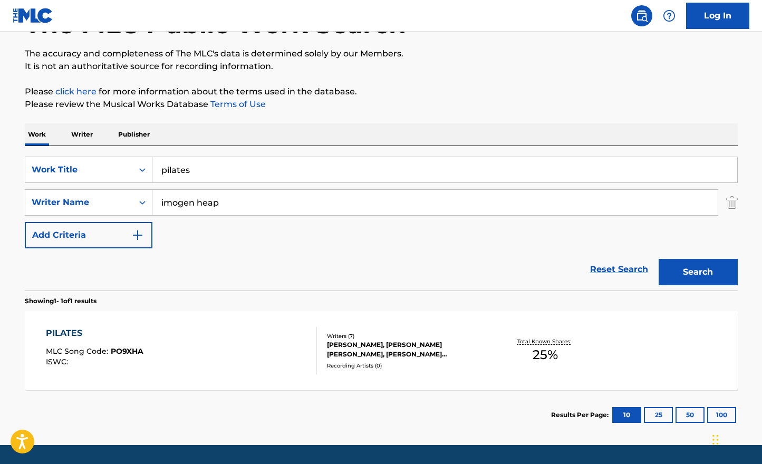
scroll to position [100, 0]
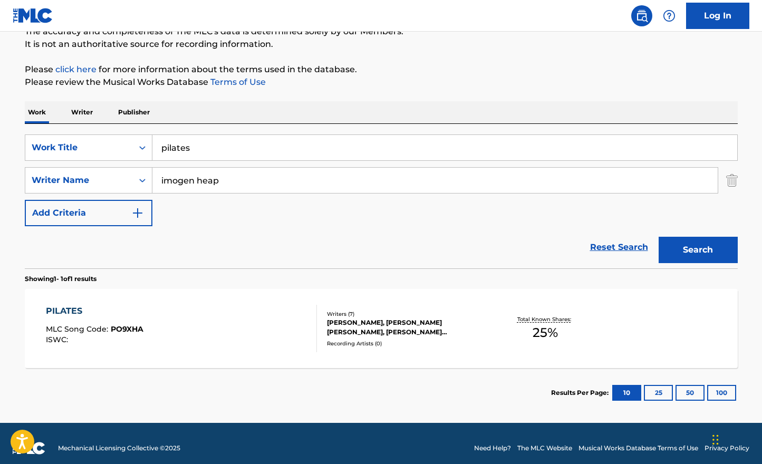
click at [404, 326] on div "[PERSON_NAME], [PERSON_NAME] [PERSON_NAME], [PERSON_NAME] [PERSON_NAME], [PERSO…" at bounding box center [406, 327] width 159 height 19
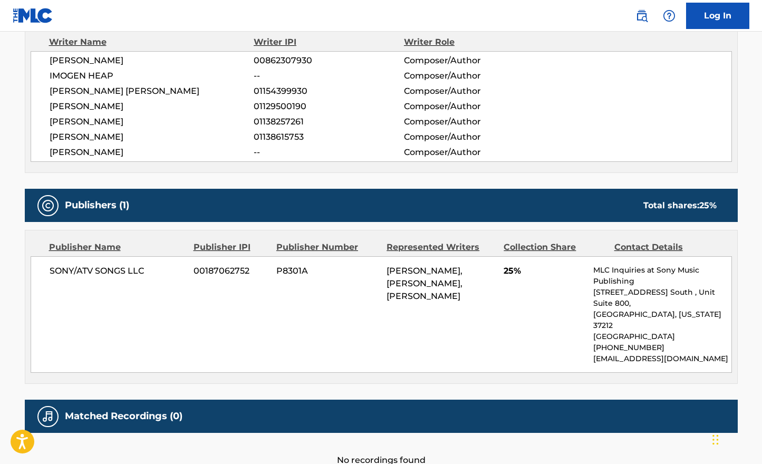
scroll to position [386, 0]
